Goal: Information Seeking & Learning: Learn about a topic

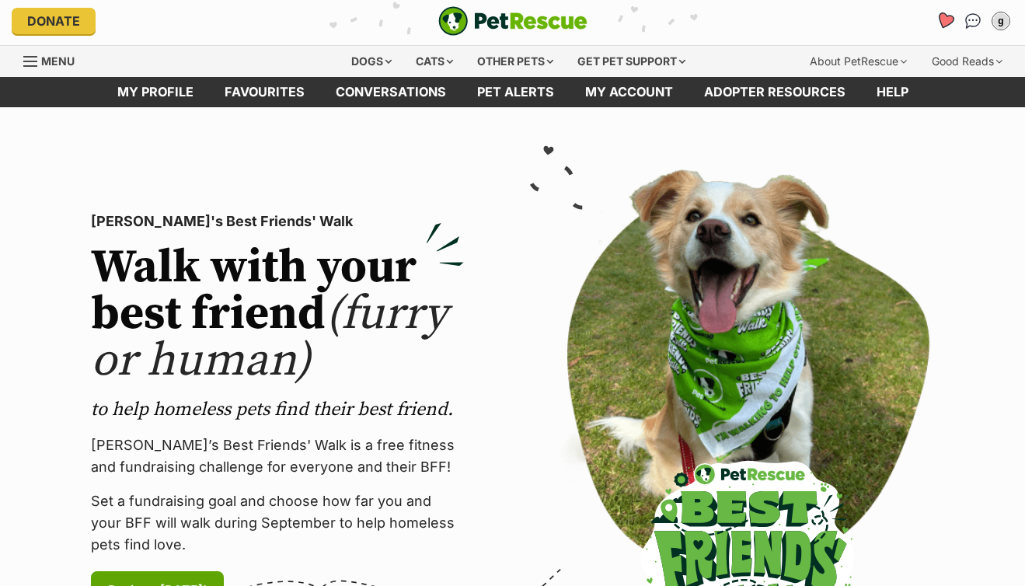
click at [941, 13] on icon "Favourites" at bounding box center [945, 21] width 19 height 18
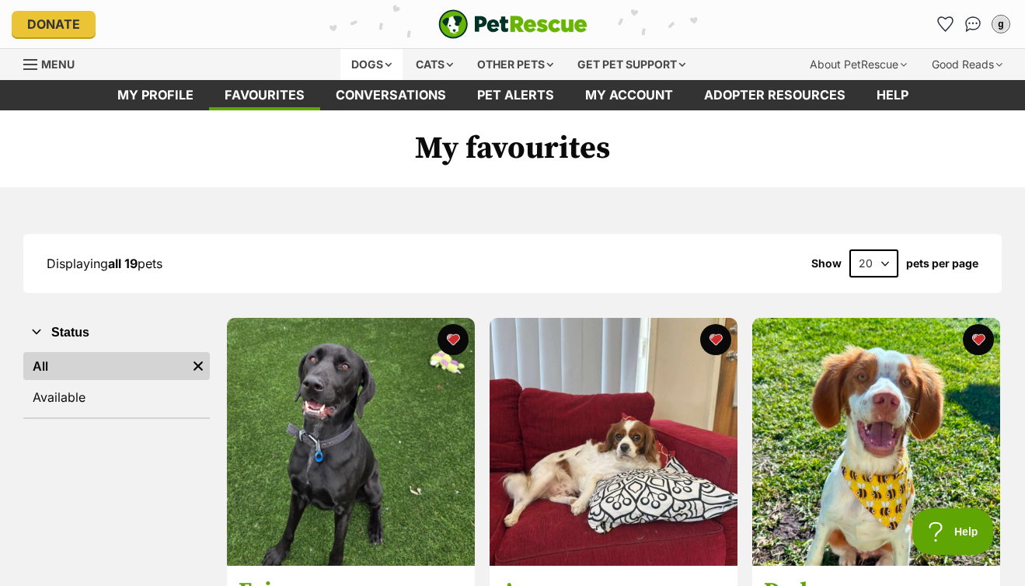
click at [371, 63] on div "Dogs" at bounding box center [371, 64] width 62 height 31
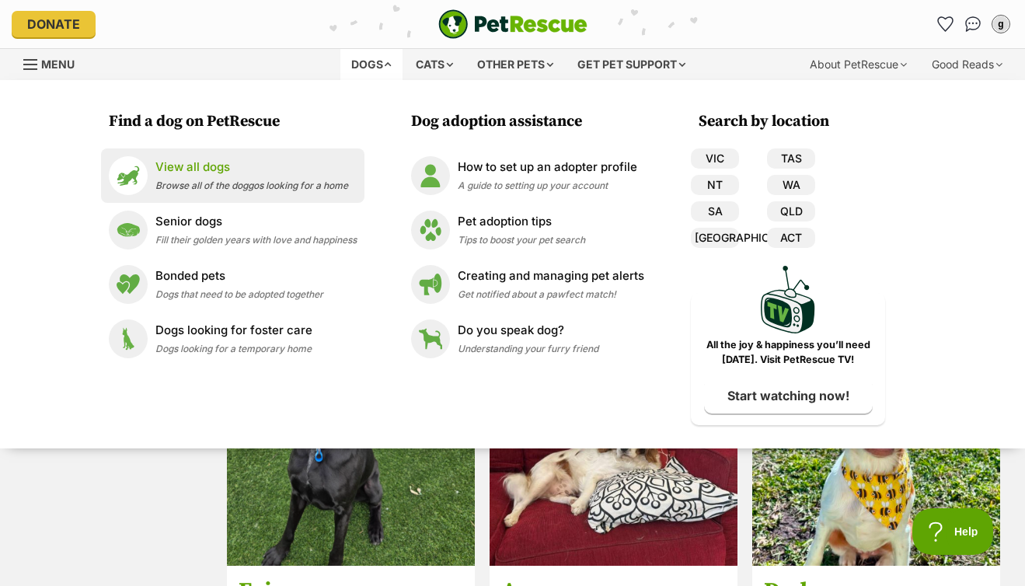
click at [238, 160] on p "View all dogs" at bounding box center [251, 168] width 193 height 18
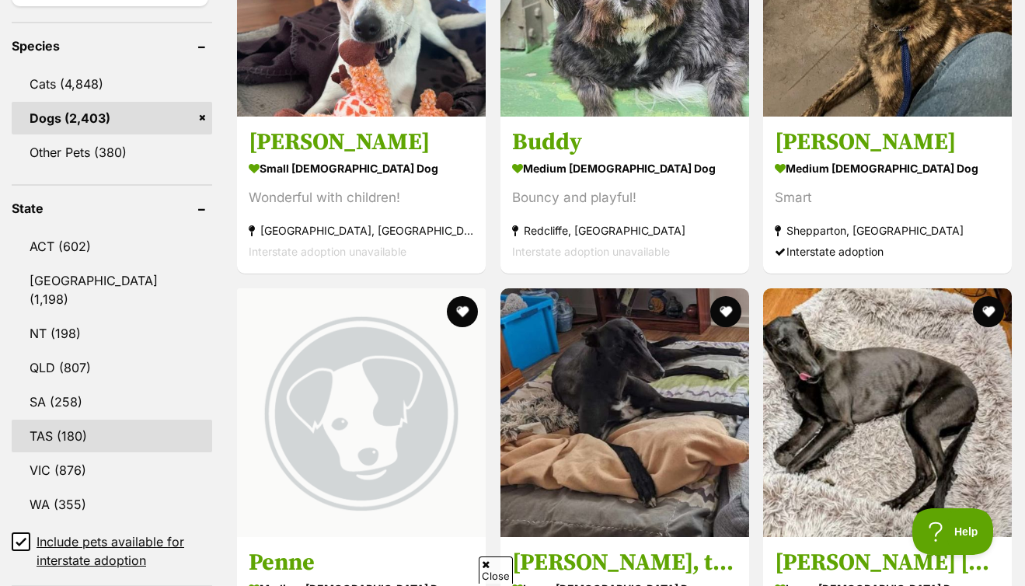
scroll to position [720, 0]
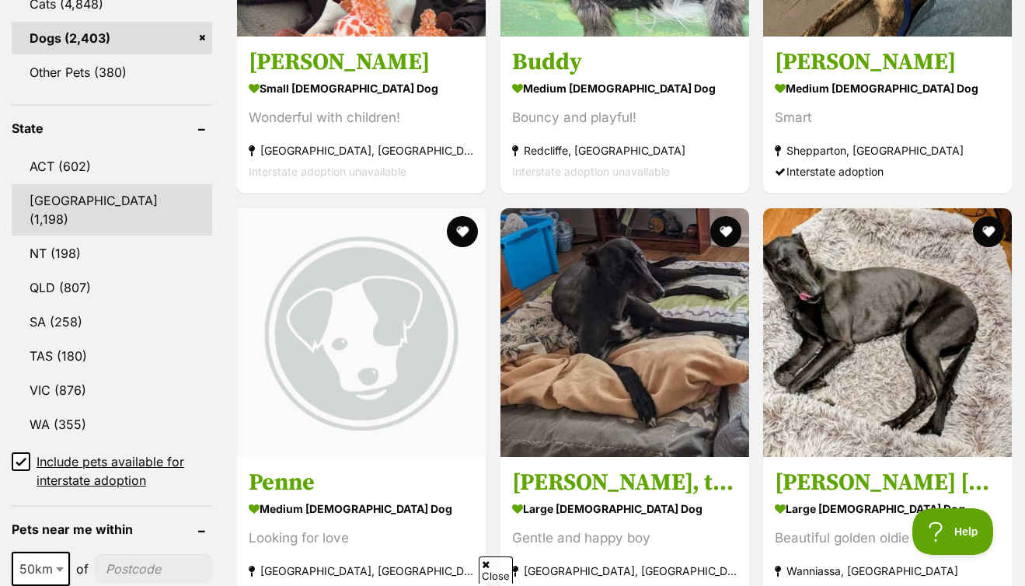
click at [74, 201] on link "[GEOGRAPHIC_DATA] (1,198)" at bounding box center [112, 209] width 201 height 51
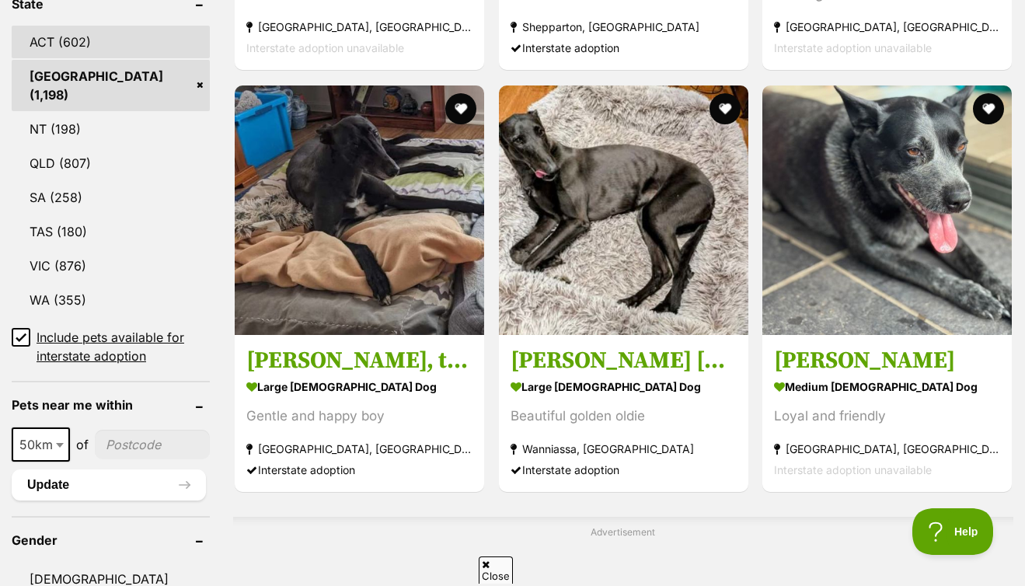
click at [83, 44] on link "ACT (602)" at bounding box center [111, 42] width 198 height 33
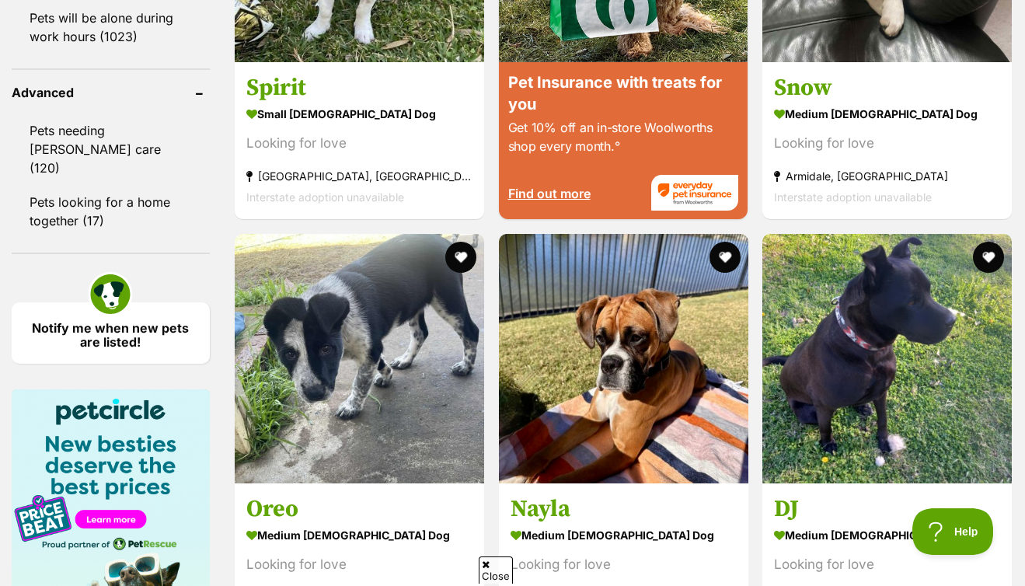
scroll to position [2383, 0]
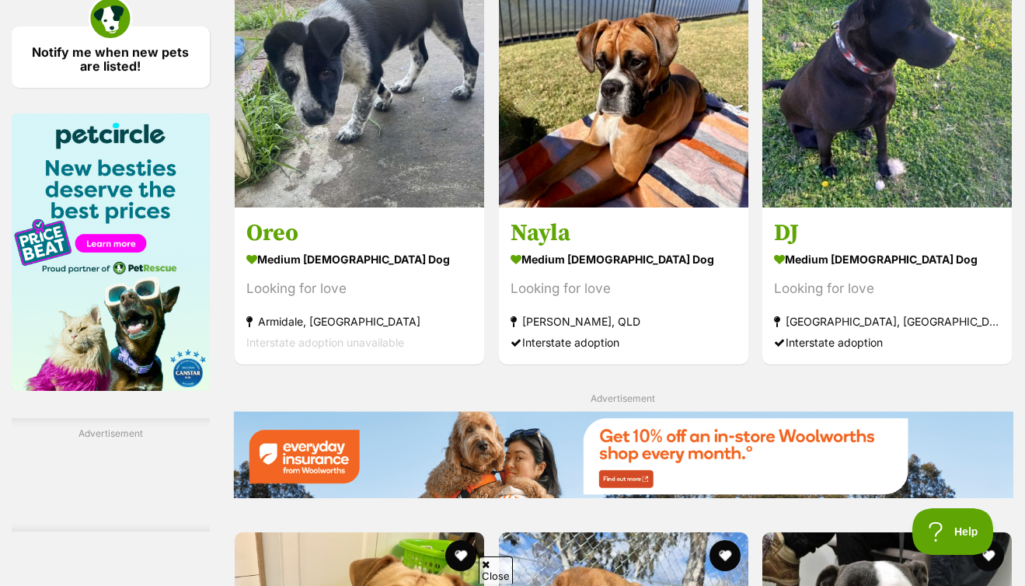
drag, startPoint x: 616, startPoint y: 382, endPoint x: 672, endPoint y: 381, distance: 56.0
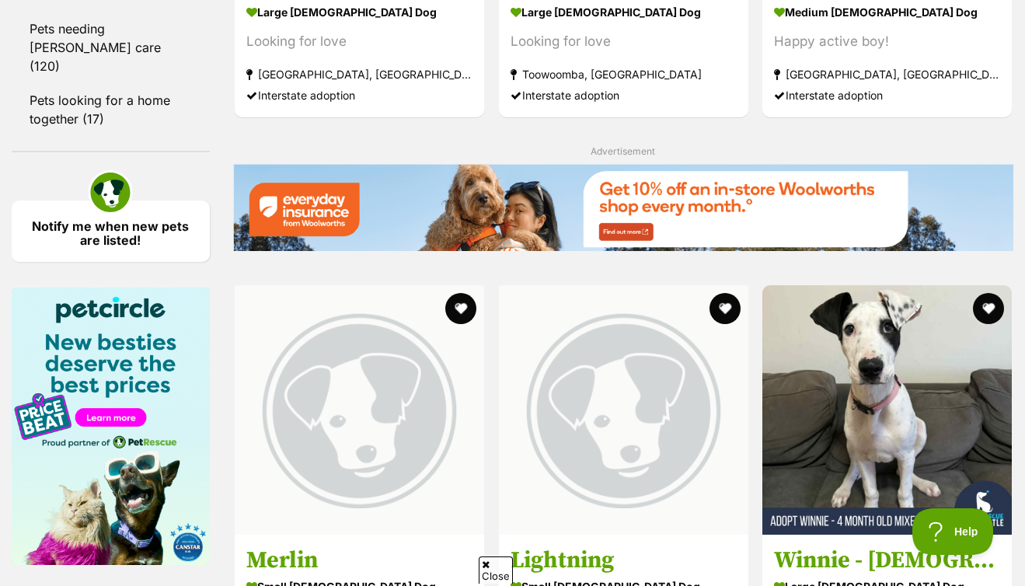
scroll to position [2491, 0]
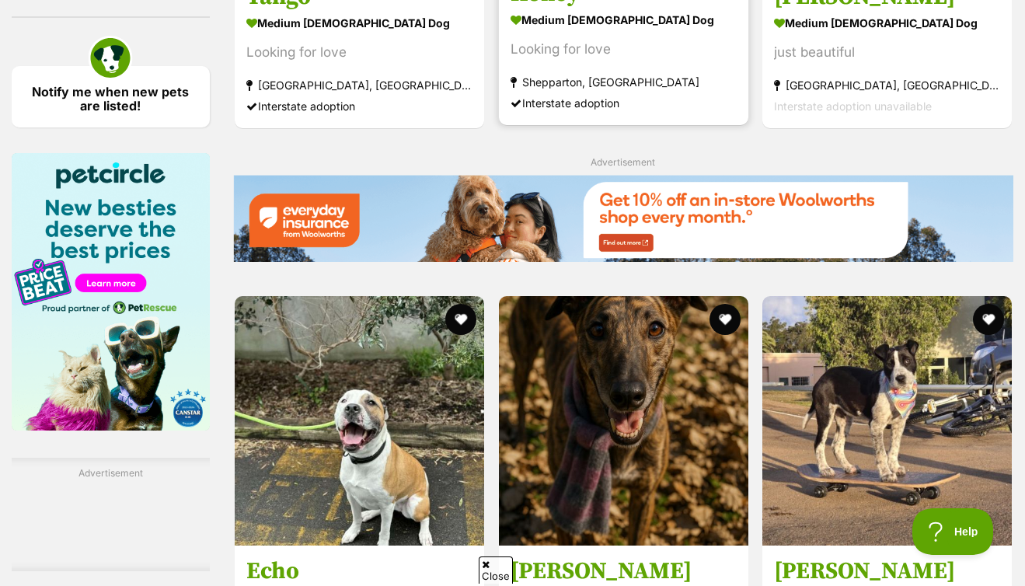
scroll to position [2519, 0]
